Goal: Task Accomplishment & Management: Contribute content

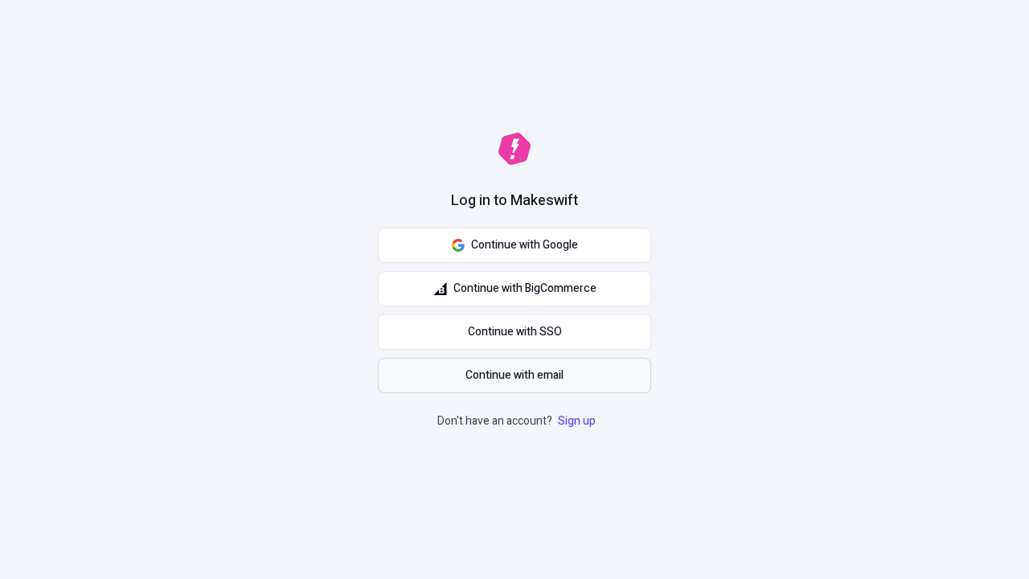
click at [514, 375] on span "Continue with email" at bounding box center [514, 376] width 98 height 18
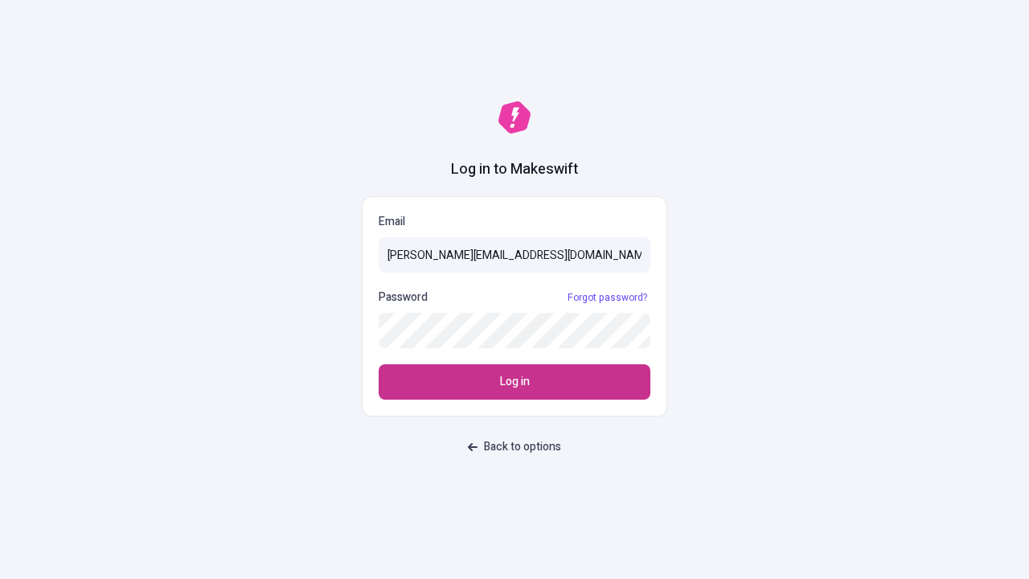
click at [514, 382] on span "Log in" at bounding box center [515, 382] width 30 height 18
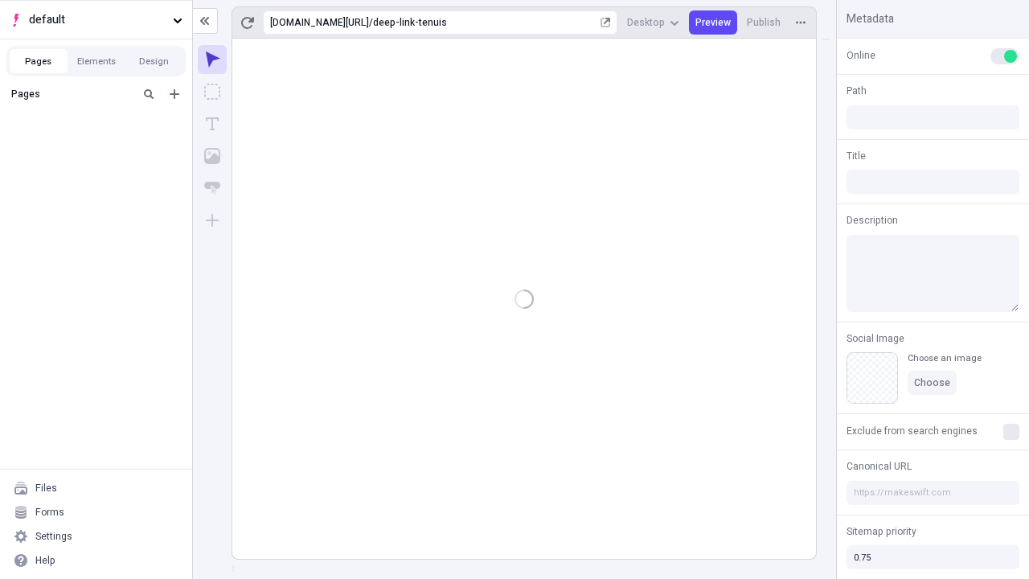
type input "/deep-link-tenuis"
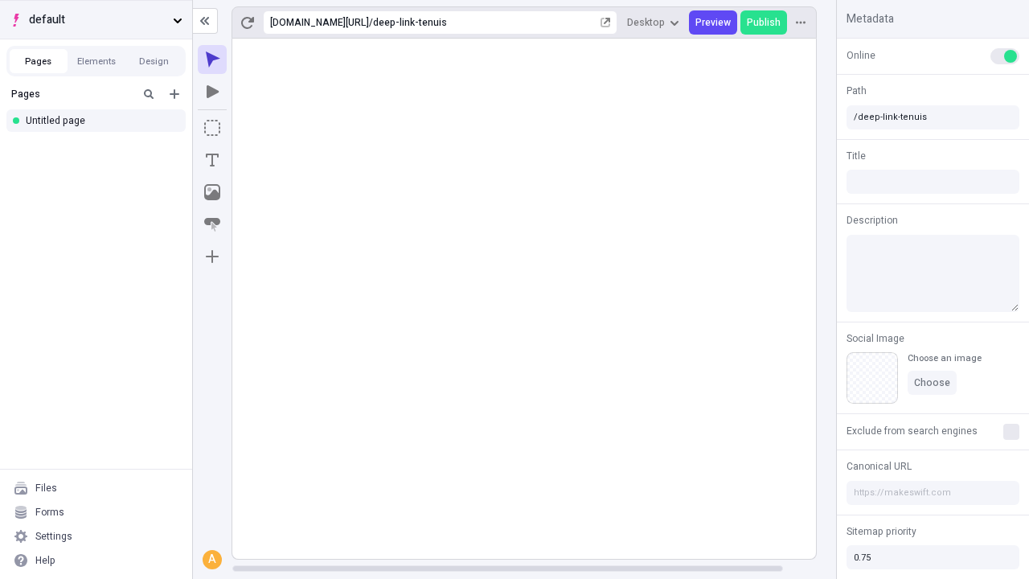
click at [96, 19] on span "default" at bounding box center [97, 20] width 137 height 18
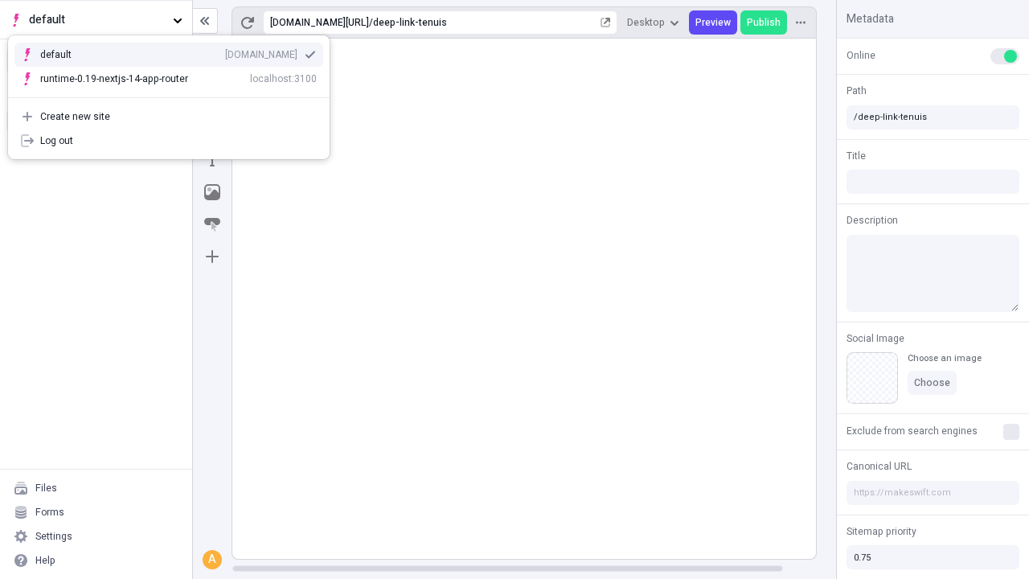
click at [225, 51] on div "qee9k4dy7d.staging.makeswift.site" at bounding box center [261, 54] width 72 height 13
click at [174, 94] on icon "Add new" at bounding box center [175, 94] width 10 height 10
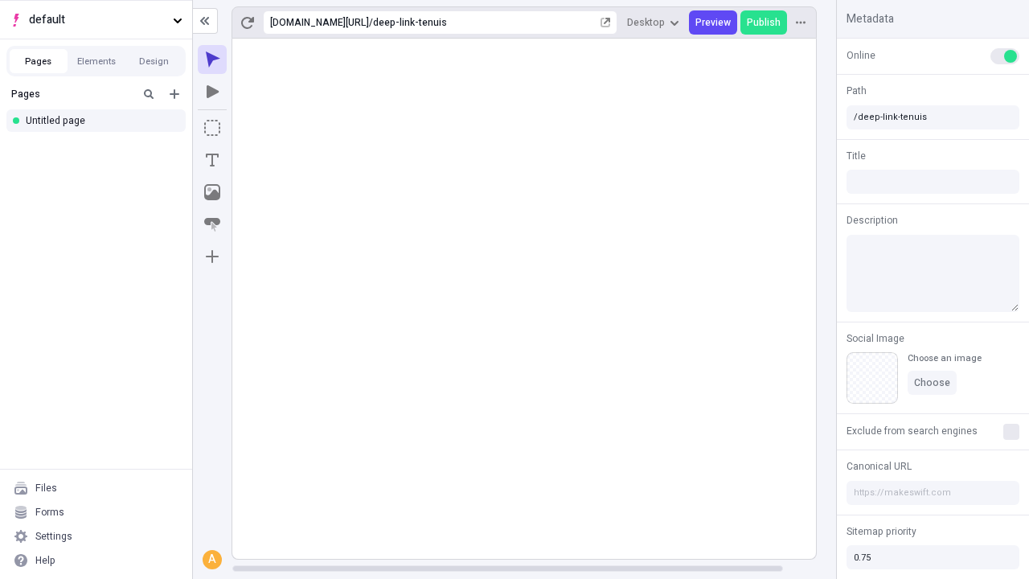
click at [100, 146] on div "Blank page" at bounding box center [100, 149] width 154 height 24
type input "/page"
